Goal: Task Accomplishment & Management: Manage account settings

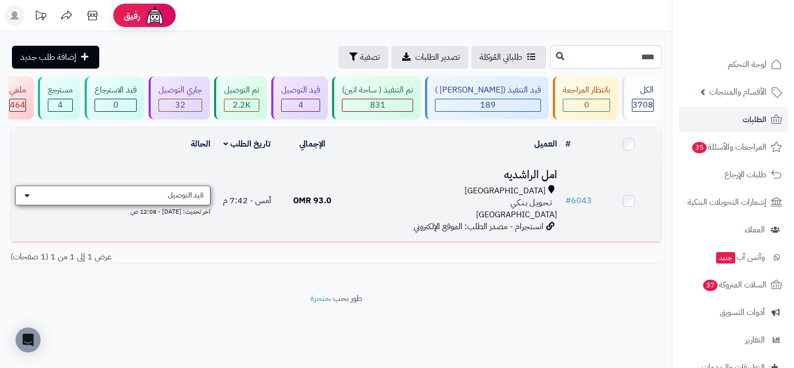
click at [202, 190] on span "قيد التوصيل" at bounding box center [186, 195] width 36 height 10
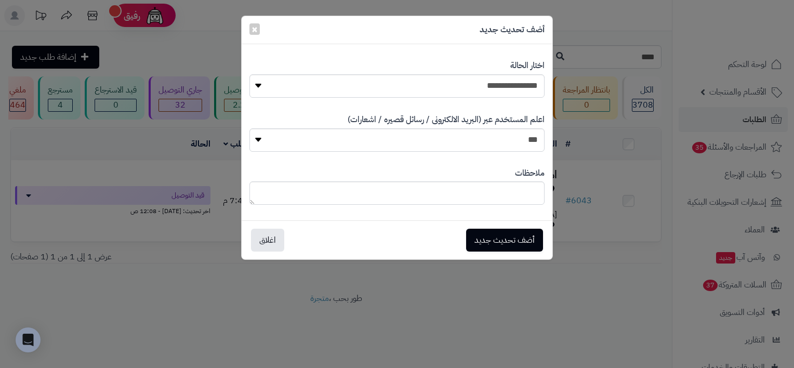
click at [599, 281] on div "**********" at bounding box center [397, 184] width 794 height 368
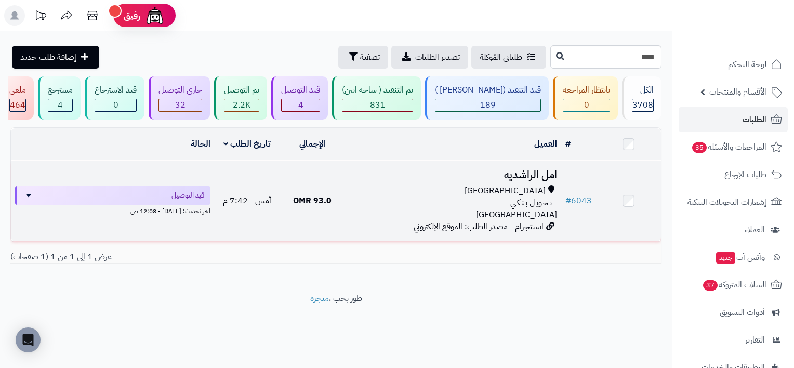
click at [522, 171] on h3 "امل الراشديه" at bounding box center [453, 175] width 208 height 12
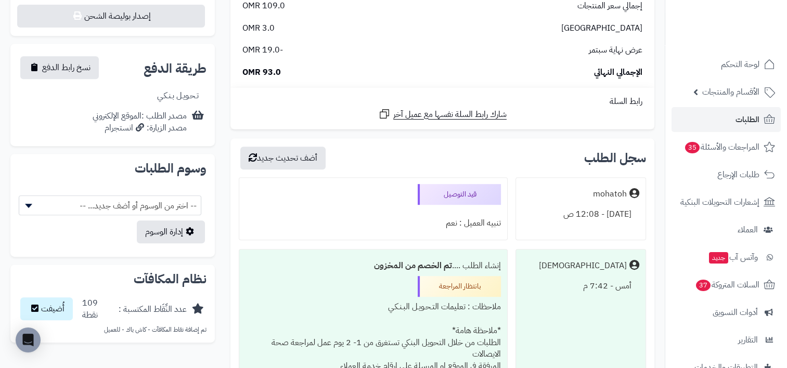
scroll to position [463, 0]
click at [589, 219] on div "اليوم - 12:08 ص" at bounding box center [580, 214] width 117 height 20
click at [619, 187] on div "mohatoh" at bounding box center [580, 194] width 117 height 20
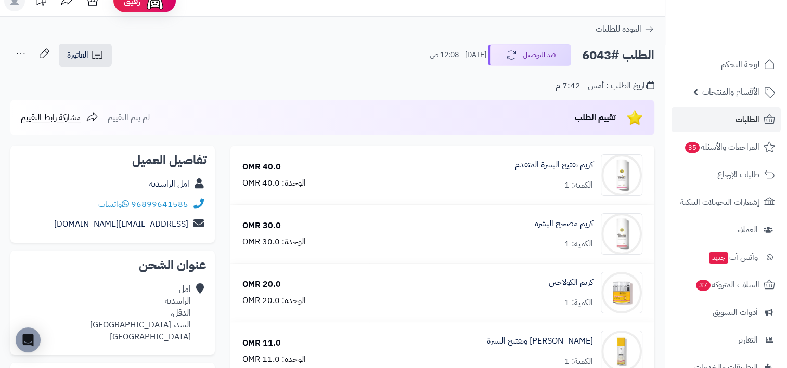
scroll to position [0, 0]
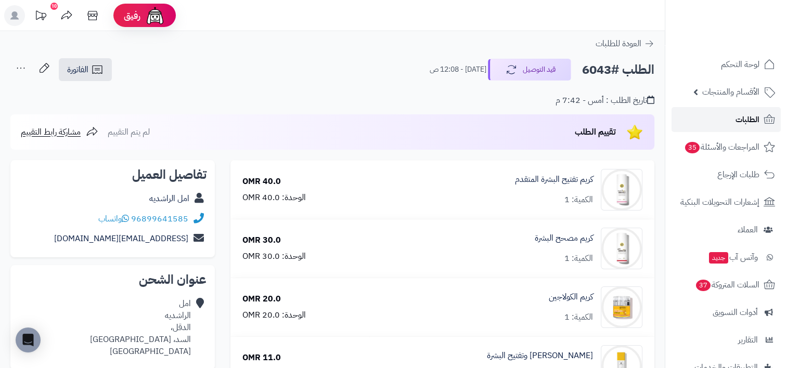
click at [732, 121] on link "الطلبات" at bounding box center [725, 119] width 109 height 25
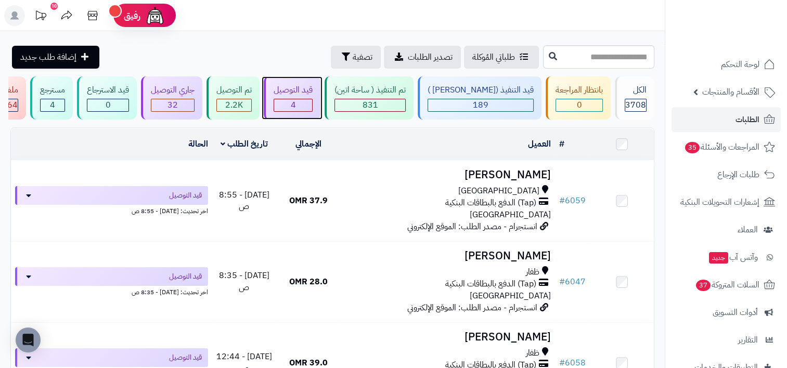
click at [296, 103] on span "4" at bounding box center [293, 105] width 5 height 12
click at [194, 101] on div "32" at bounding box center [172, 105] width 43 height 12
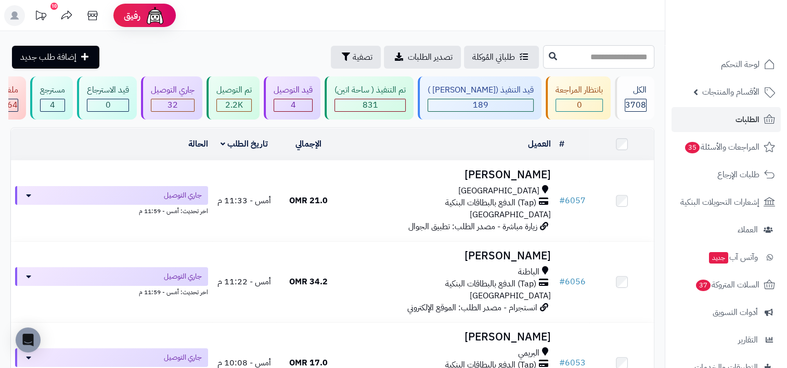
click at [580, 56] on input "text" at bounding box center [598, 56] width 111 height 23
type input "****"
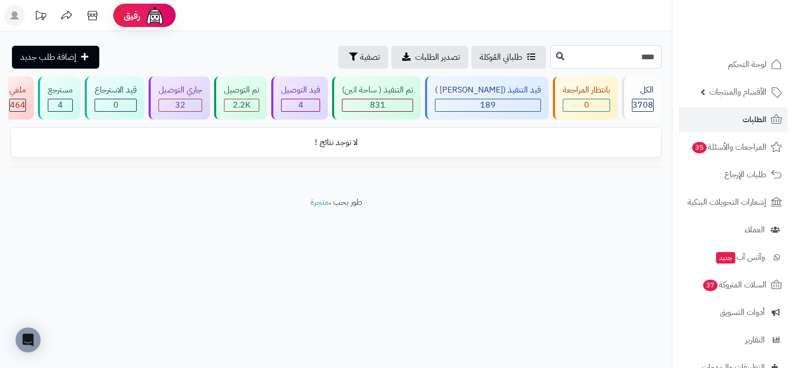
click at [590, 59] on input "****" at bounding box center [606, 56] width 111 height 23
type input "****"
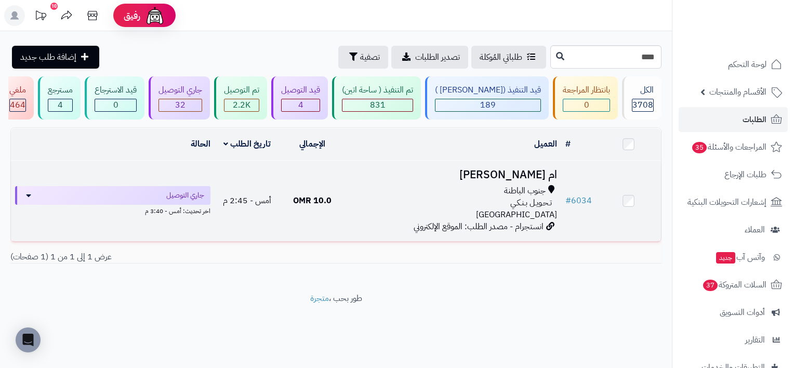
click at [512, 173] on h3 "ام محمد العلوي" at bounding box center [453, 175] width 208 height 12
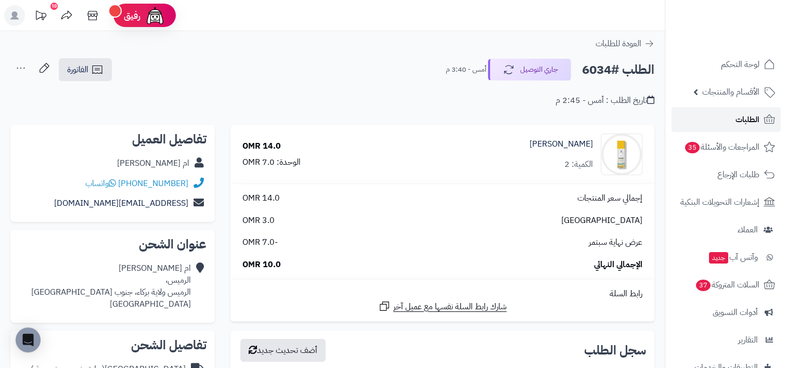
click at [733, 125] on link "الطلبات" at bounding box center [725, 119] width 109 height 25
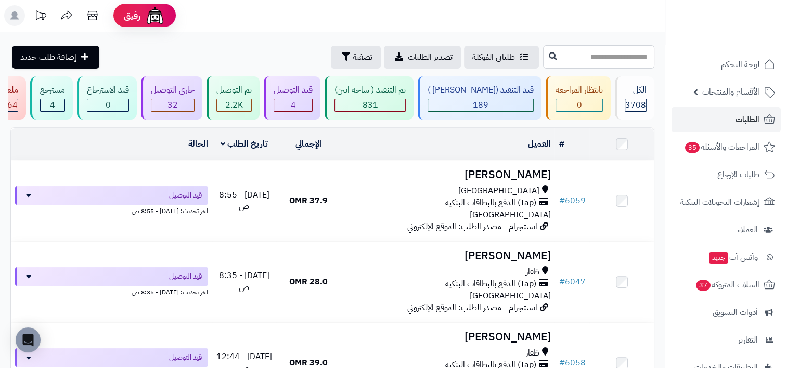
click at [613, 59] on input "text" at bounding box center [598, 56] width 111 height 23
type input "****"
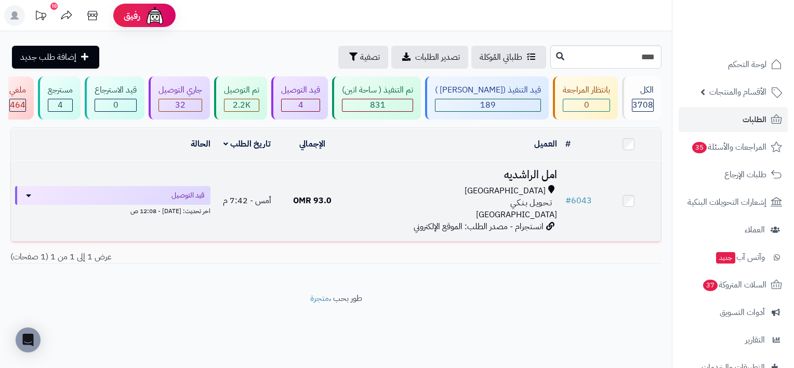
click at [499, 193] on div "[GEOGRAPHIC_DATA]" at bounding box center [453, 191] width 208 height 12
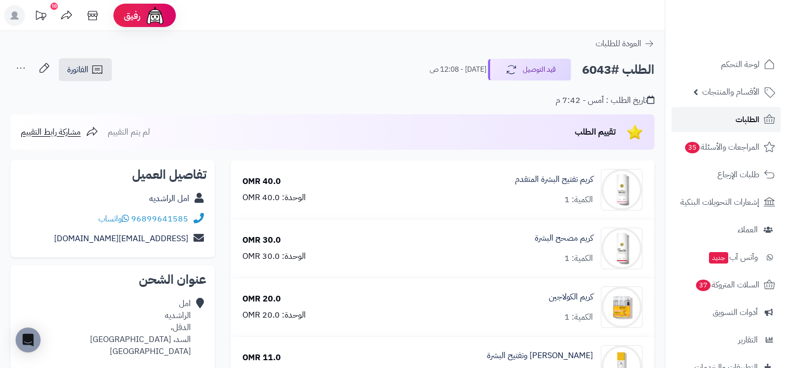
click at [718, 115] on link "الطلبات" at bounding box center [725, 119] width 109 height 25
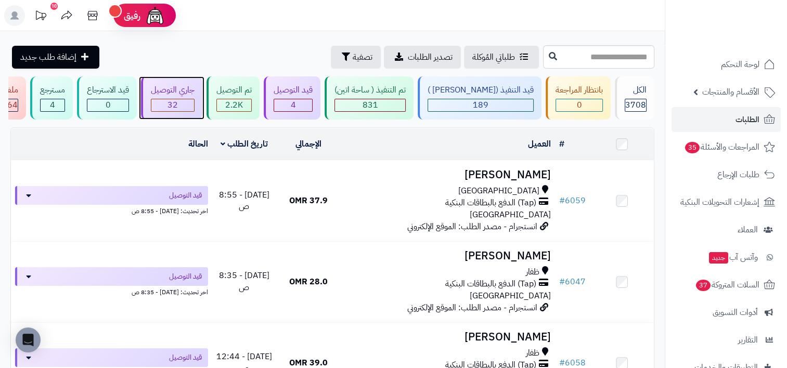
click at [194, 101] on div "32" at bounding box center [172, 105] width 43 height 12
click at [178, 99] on span "32" at bounding box center [172, 105] width 10 height 12
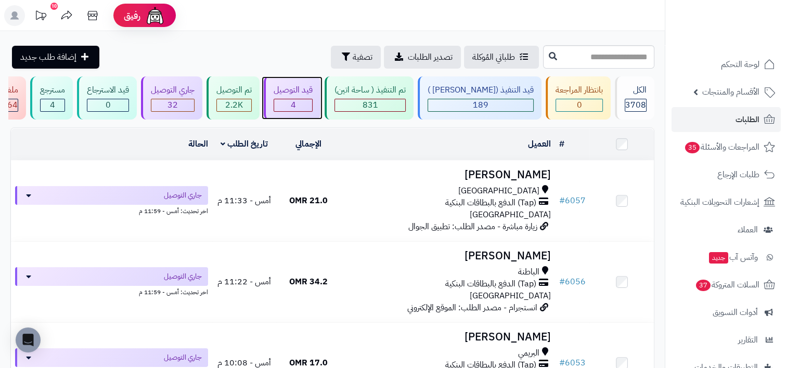
click at [312, 104] on div "4" at bounding box center [293, 105] width 38 height 12
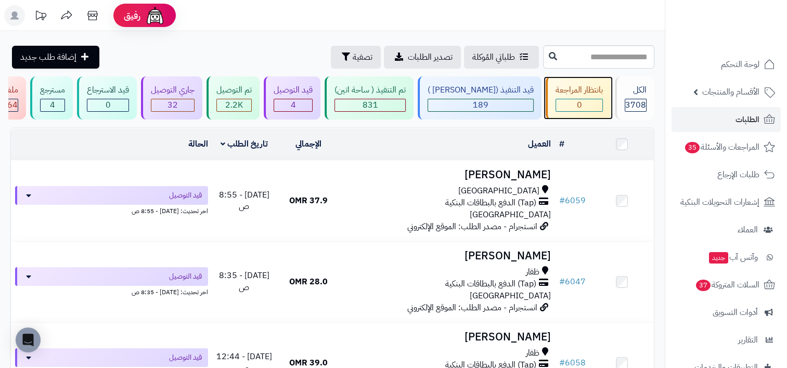
click at [561, 110] on div "0" at bounding box center [579, 105] width 46 height 12
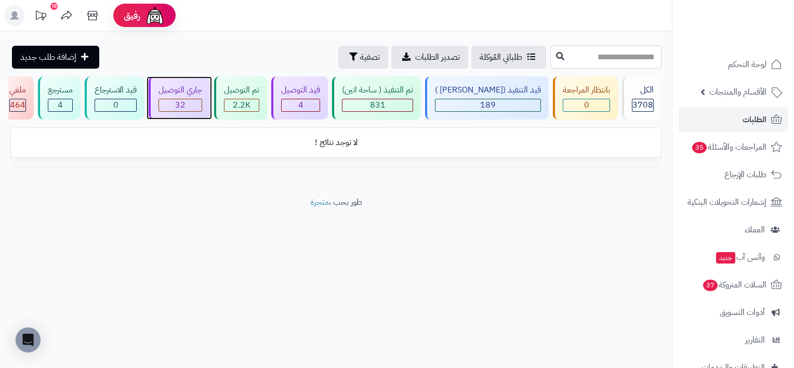
click at [202, 107] on div "32" at bounding box center [180, 105] width 43 height 12
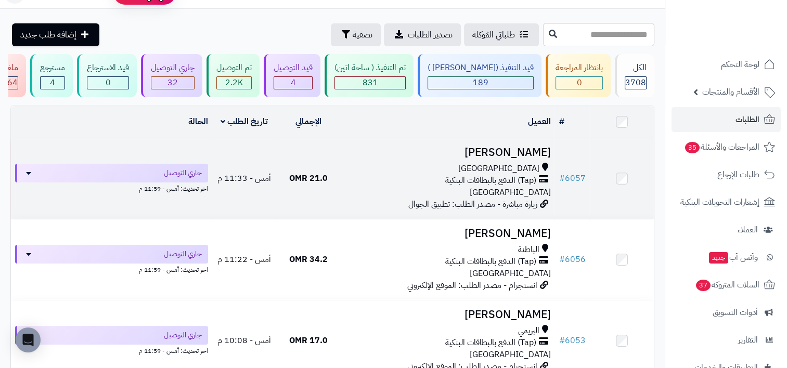
scroll to position [2, 0]
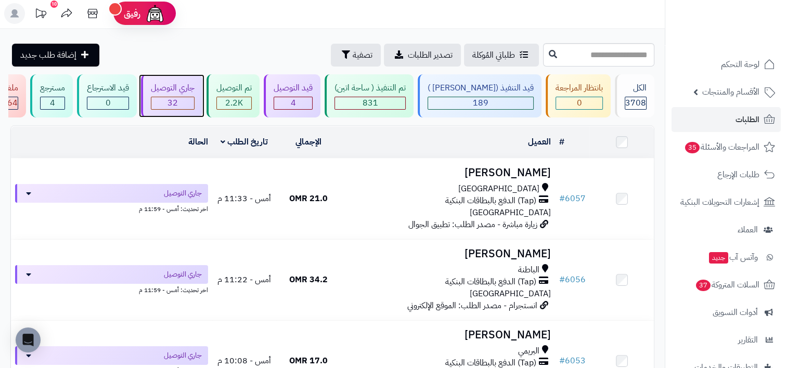
click at [194, 99] on div "32" at bounding box center [172, 103] width 43 height 12
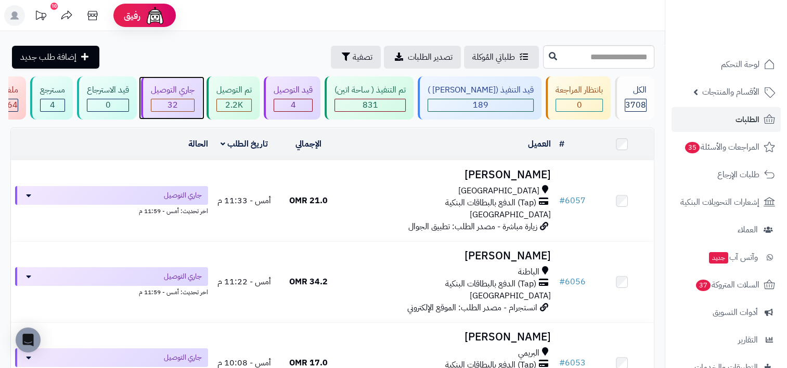
click at [194, 109] on div "32" at bounding box center [172, 105] width 43 height 12
